Goal: Check status: Check status

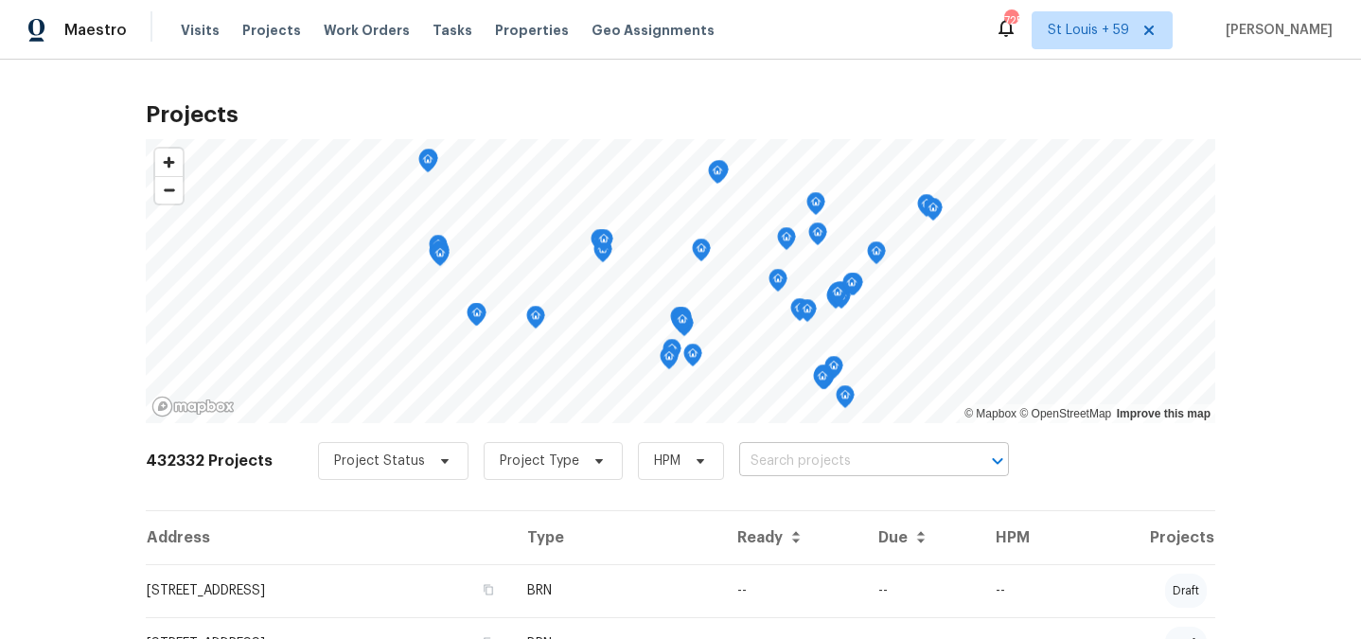
click at [806, 461] on input "text" at bounding box center [847, 461] width 217 height 29
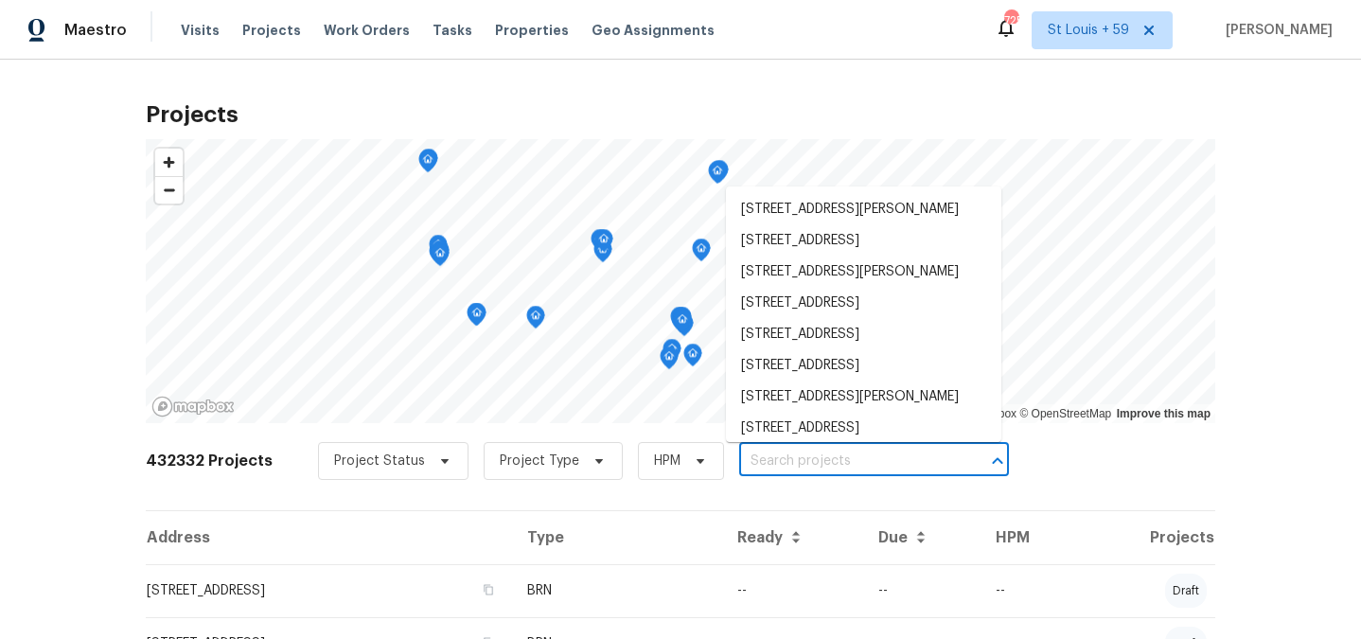
paste input "[STREET_ADDRESS]"
type input "[STREET_ADDRESS]"
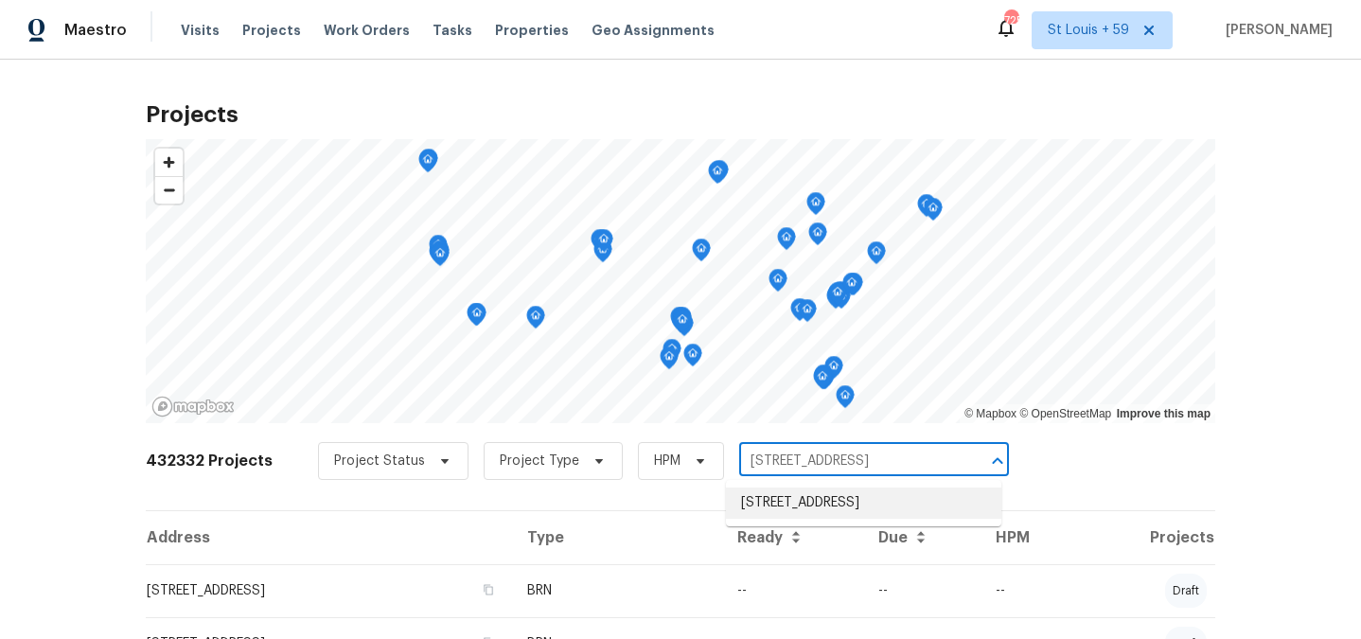
click at [798, 499] on li "[STREET_ADDRESS]" at bounding box center [863, 502] width 275 height 31
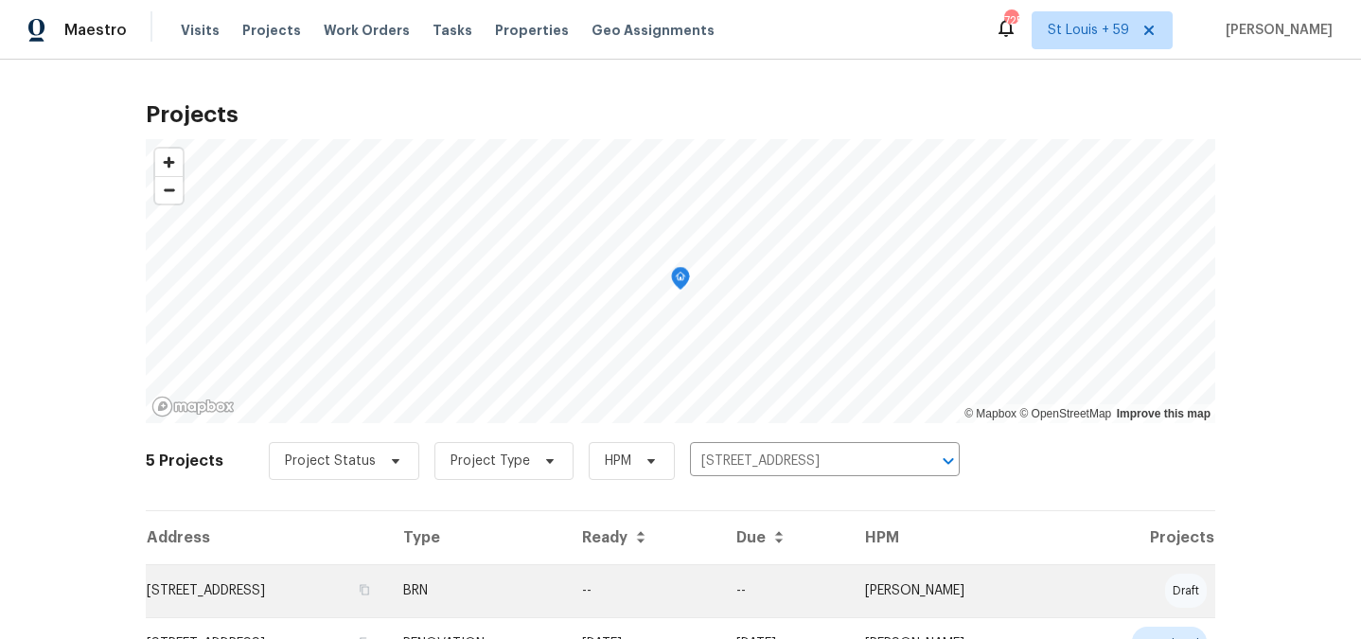
click at [261, 581] on td "[STREET_ADDRESS]" at bounding box center [267, 590] width 242 height 53
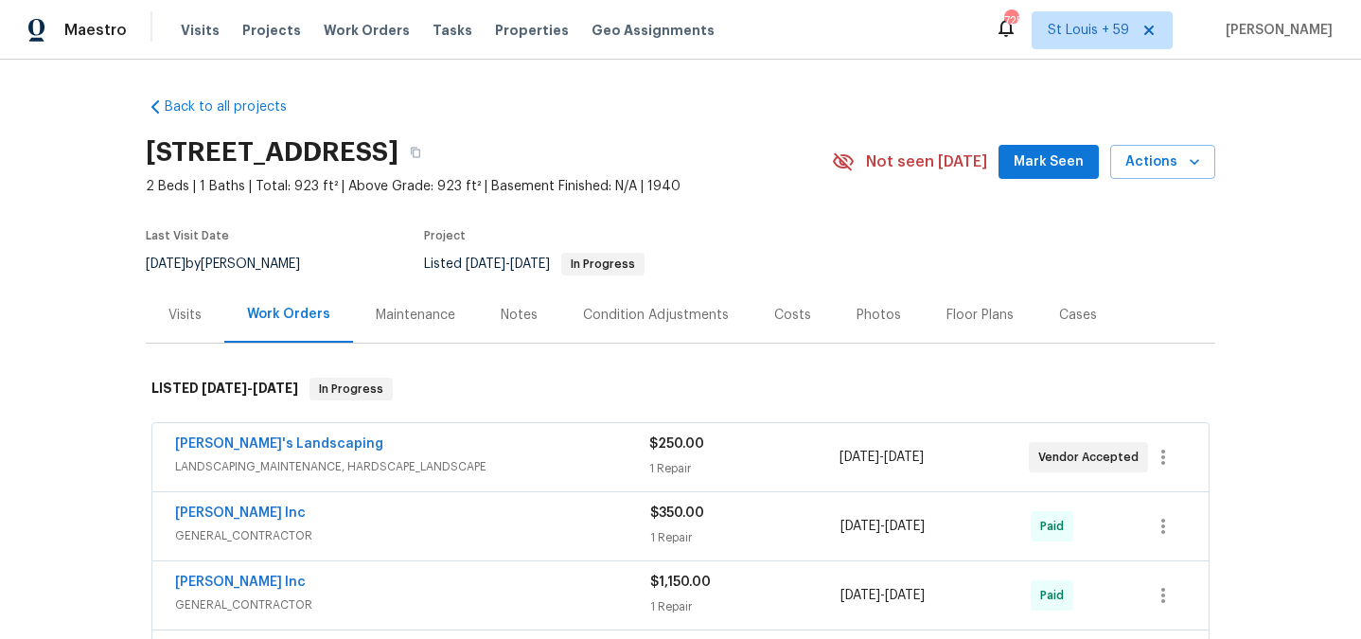
click at [299, 474] on span "LANDSCAPING_MAINTENANCE, HARDSCAPE_LANDSCAPE" at bounding box center [412, 466] width 474 height 19
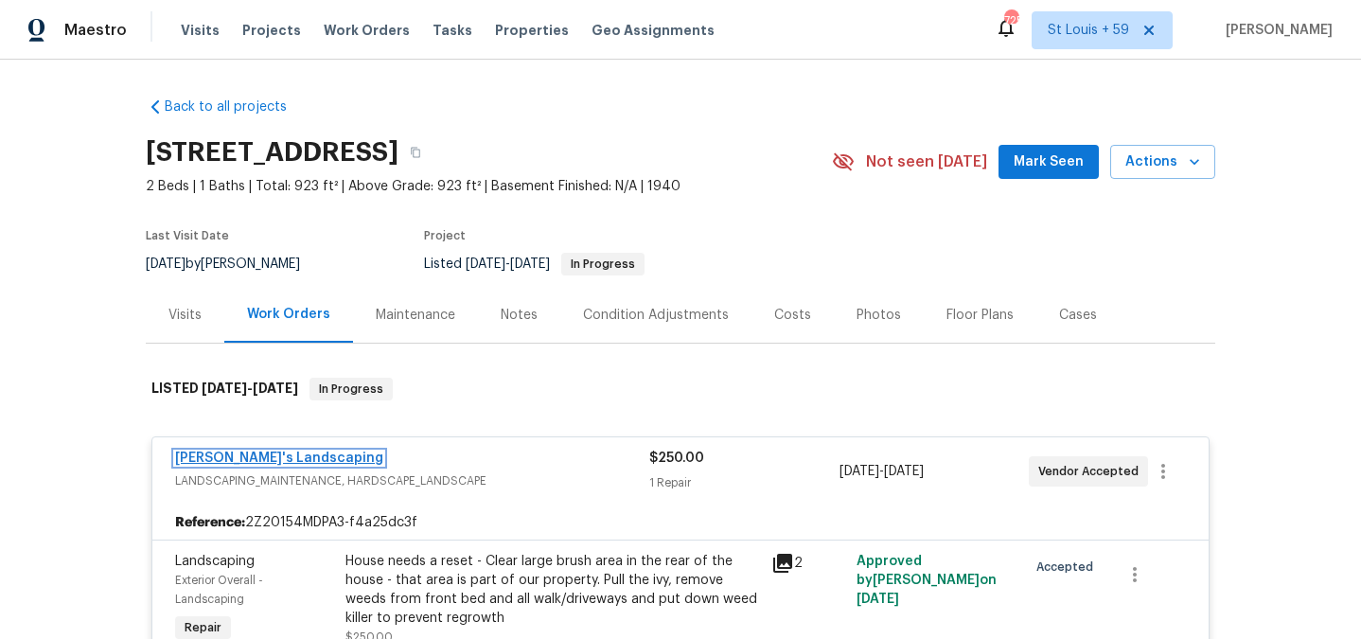
click at [258, 454] on link "[PERSON_NAME]'s Landscaping" at bounding box center [279, 457] width 208 height 13
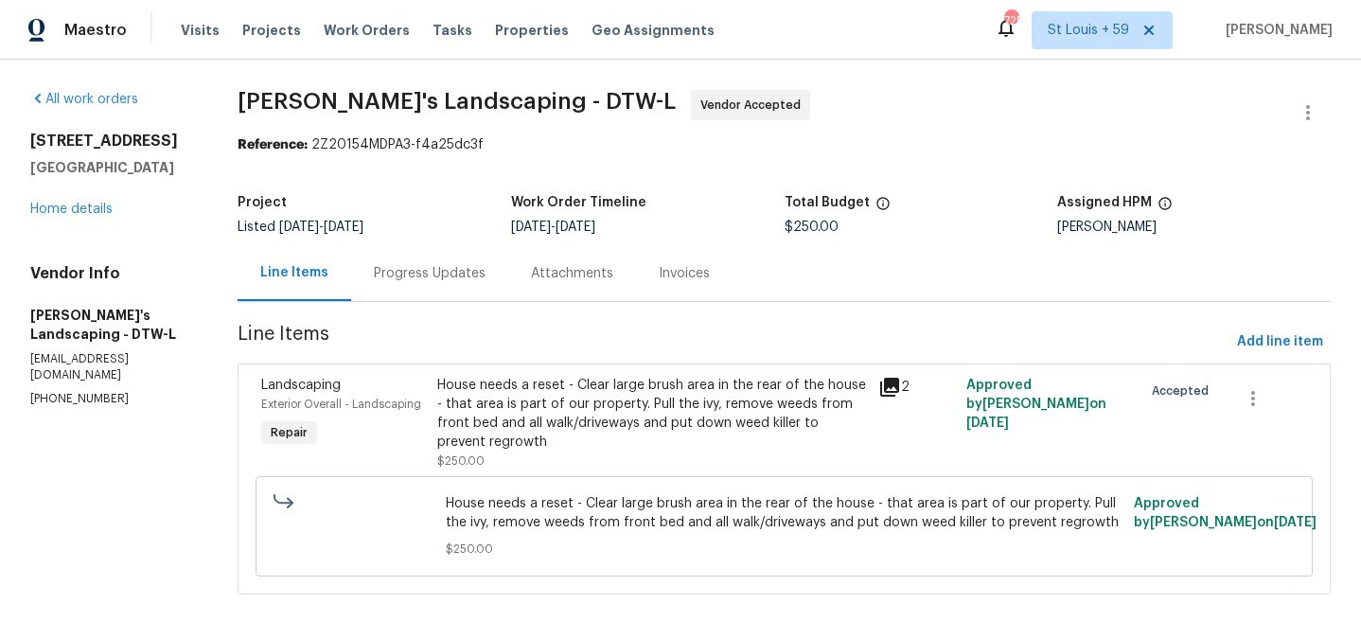
click at [449, 268] on div "Progress Updates" at bounding box center [430, 273] width 112 height 19
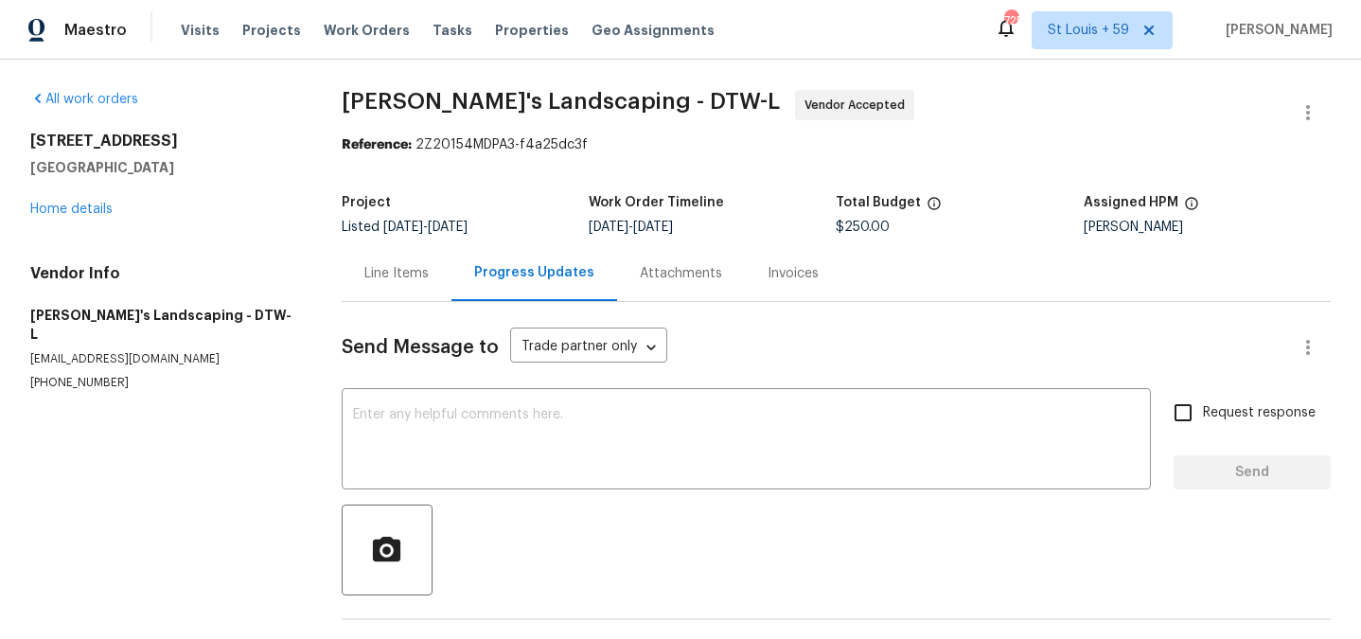
scroll to position [231, 0]
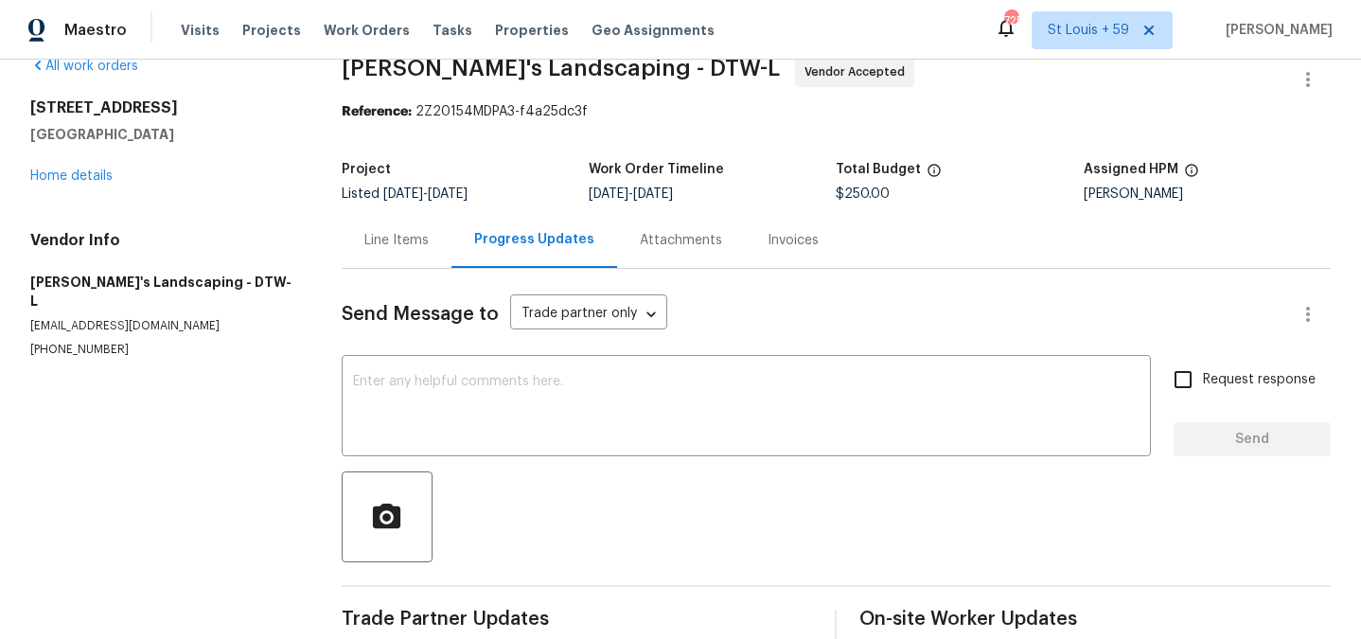
click at [412, 231] on div "Line Items" at bounding box center [396, 240] width 64 height 19
